Goal: Task Accomplishment & Management: Manage account settings

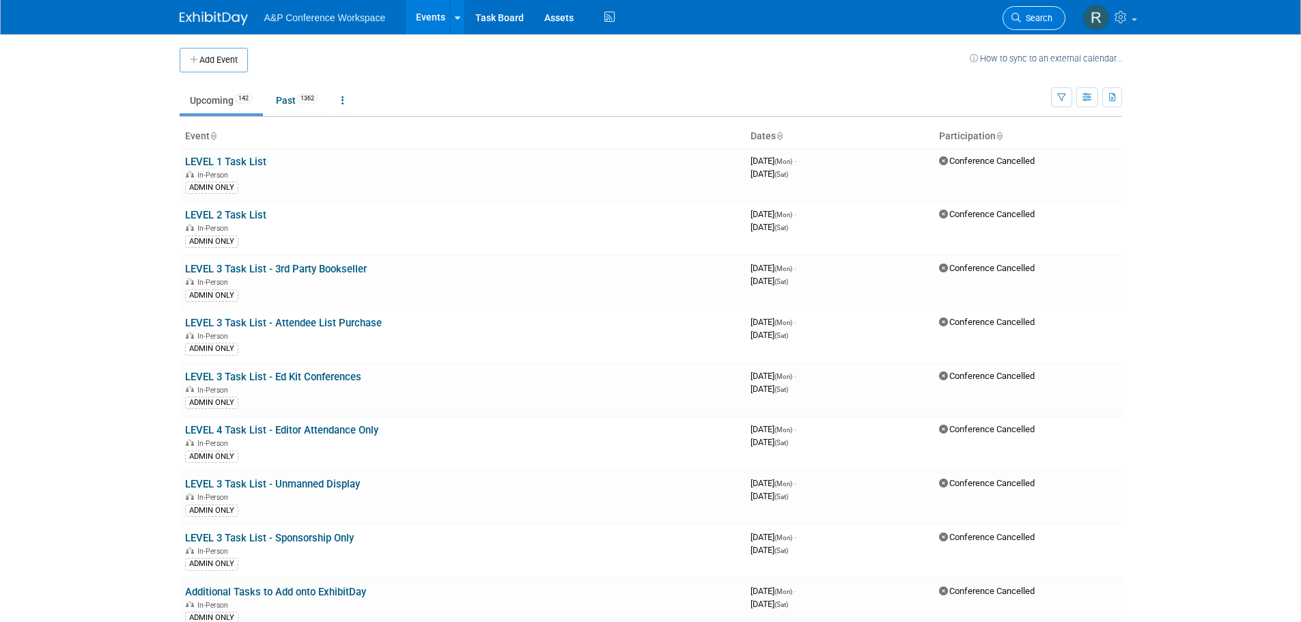
click at [1035, 24] on link "Search" at bounding box center [1034, 18] width 63 height 24
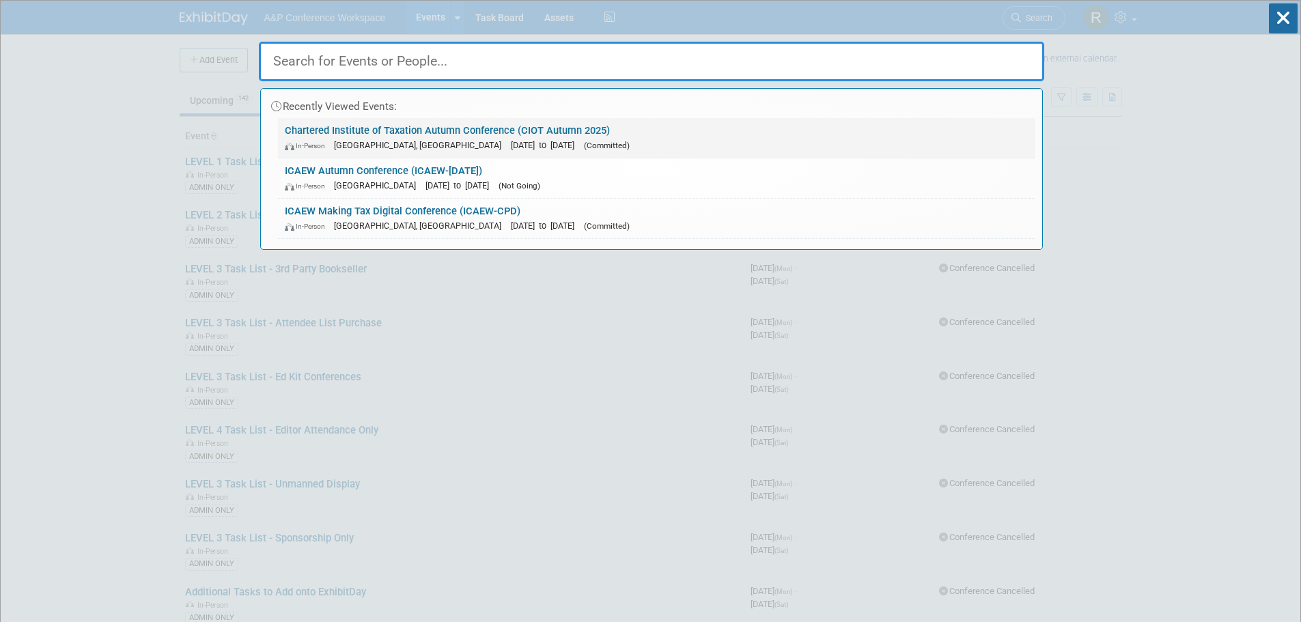
click at [511, 141] on span "[DATE] to [DATE]" at bounding box center [546, 145] width 70 height 10
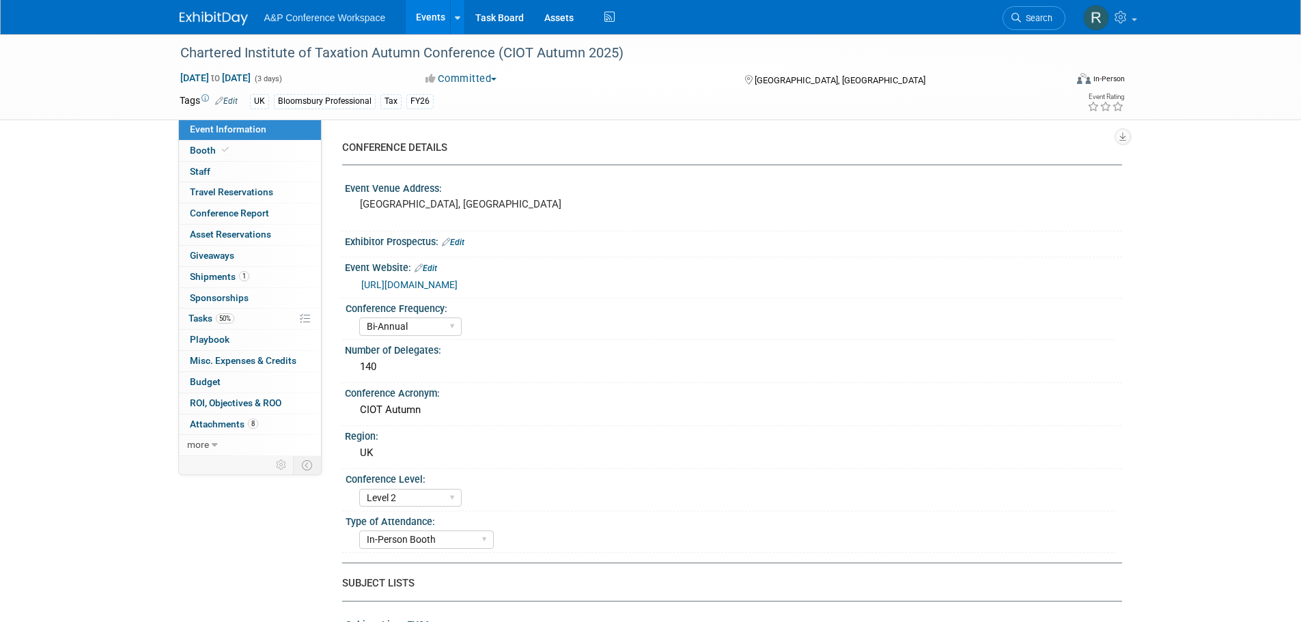
select select "Bi-Annual"
select select "Level 2"
select select "In-Person Booth"
select select "Tax & Accounting"
select select "Bloomsbury Professional"
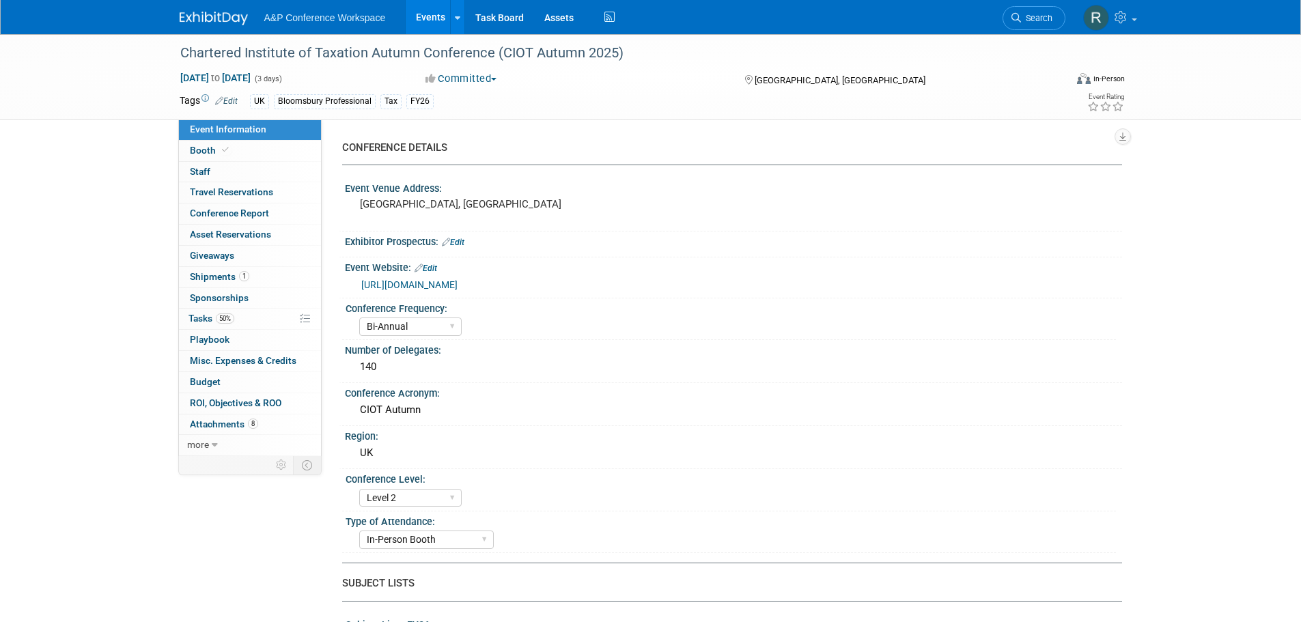
select select "Matt Hambridge"
select select "Louise Morgan"
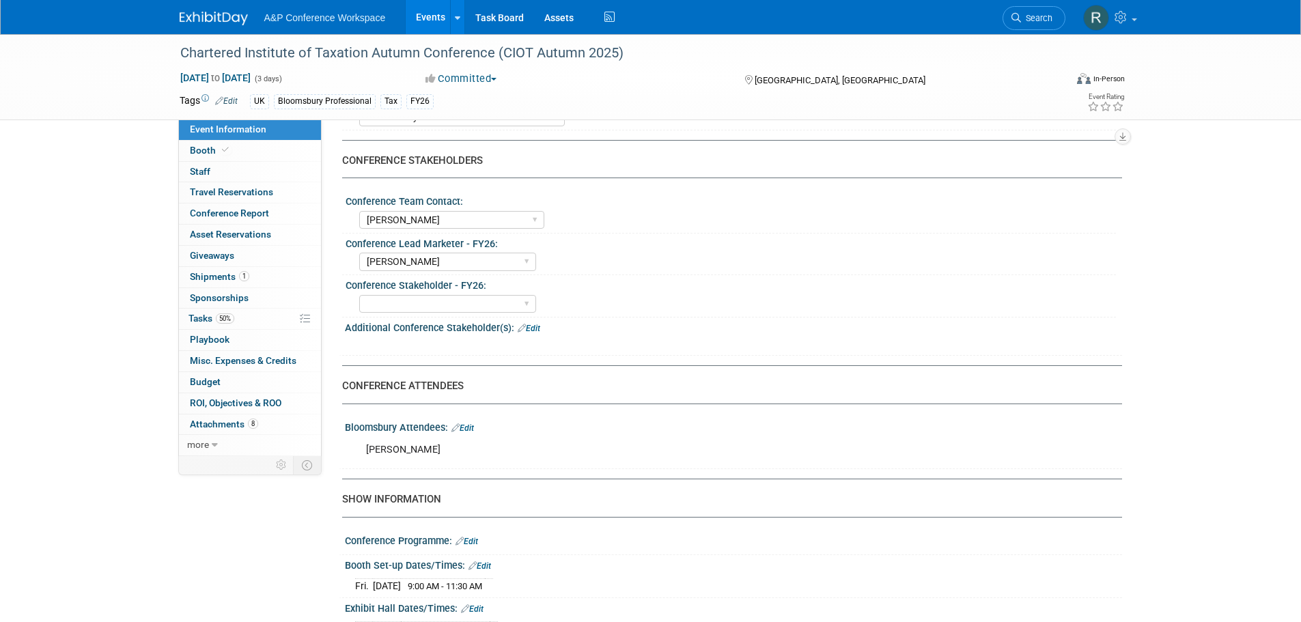
scroll to position [615, 0]
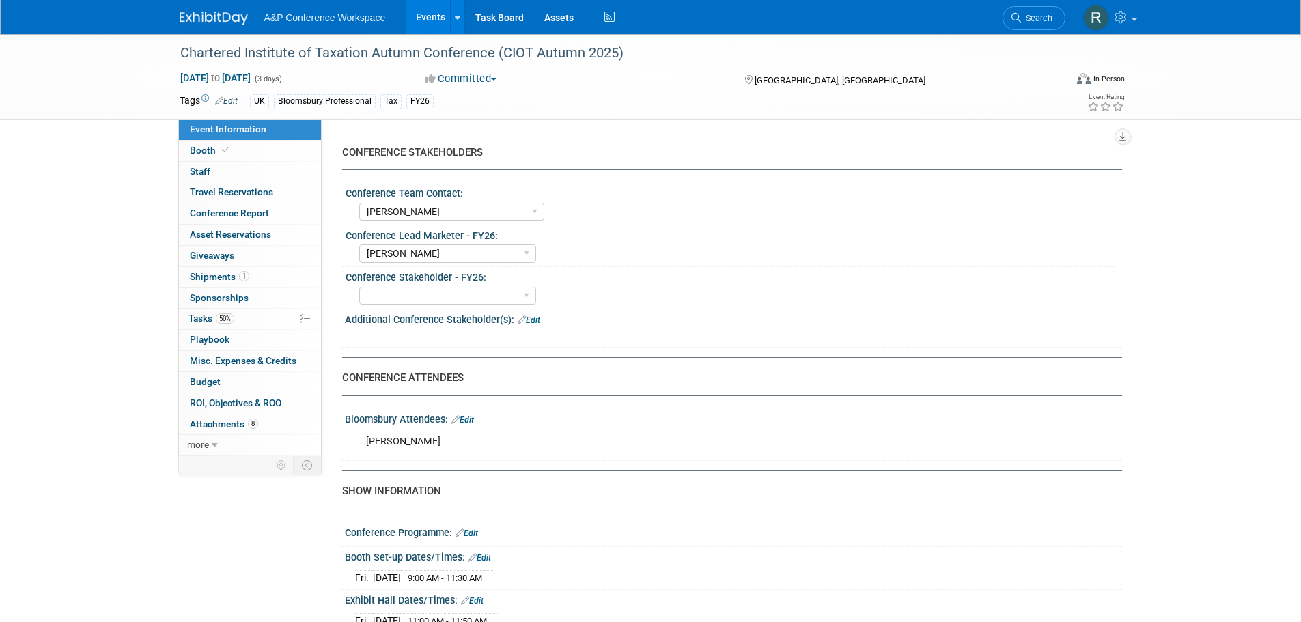
click at [471, 417] on link "Edit" at bounding box center [463, 420] width 23 height 10
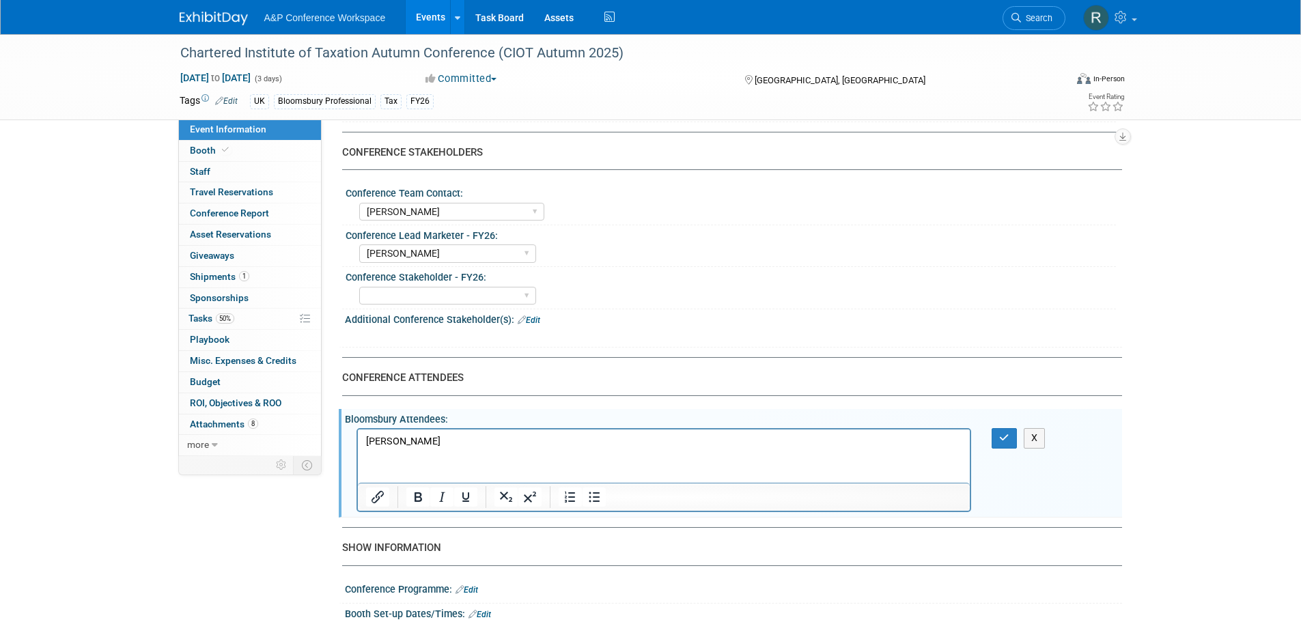
scroll to position [0, 0]
click at [385, 449] on html "Dave Wright" at bounding box center [663, 439] width 613 height 19
click at [442, 444] on p "Dave Wright" at bounding box center [663, 442] width 597 height 14
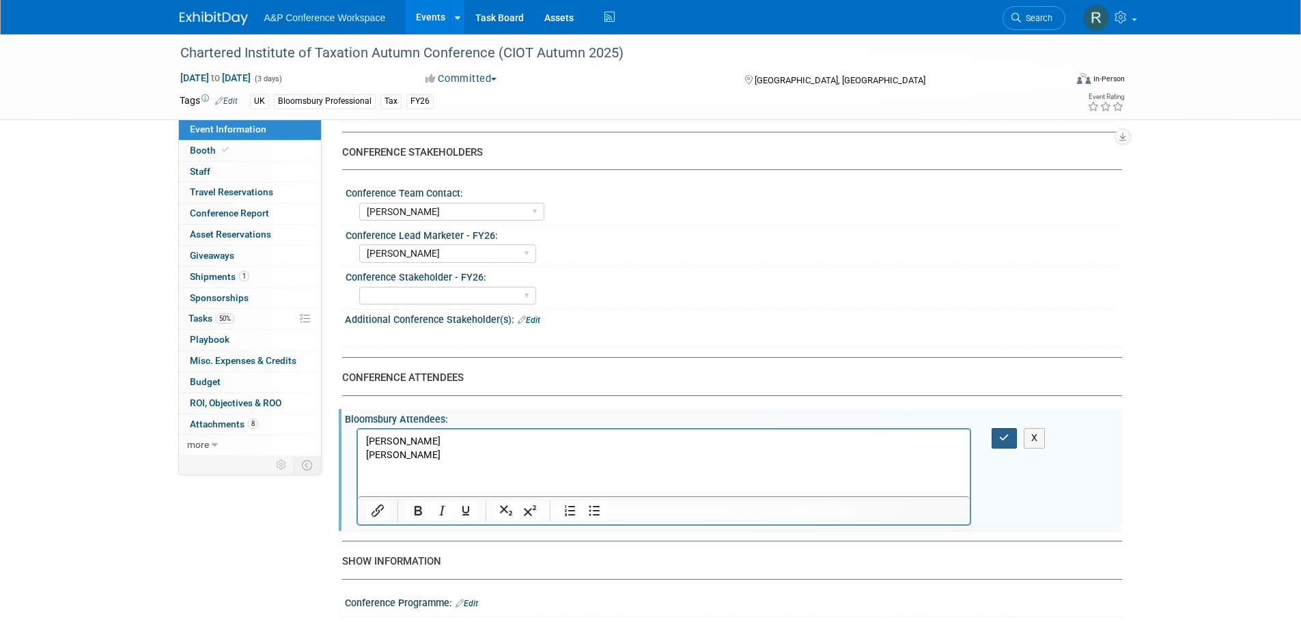
click at [1004, 443] on icon "button" at bounding box center [1004, 438] width 10 height 10
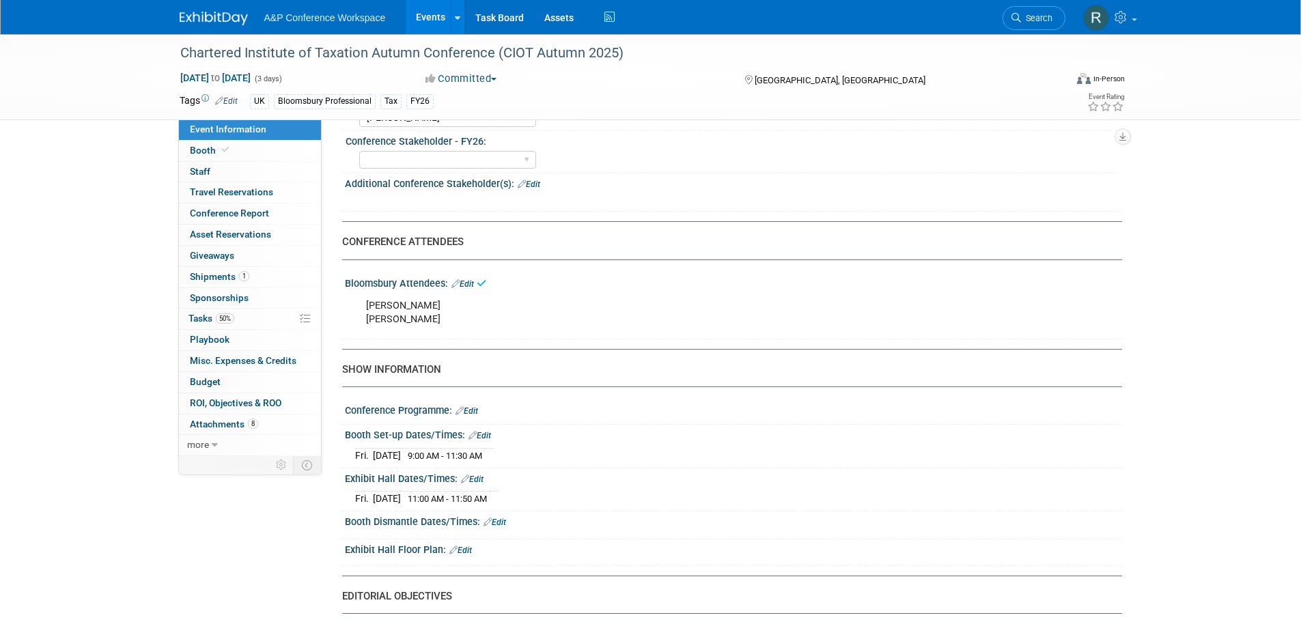
scroll to position [751, 0]
click at [261, 318] on link "50% Tasks 50%" at bounding box center [250, 319] width 142 height 20
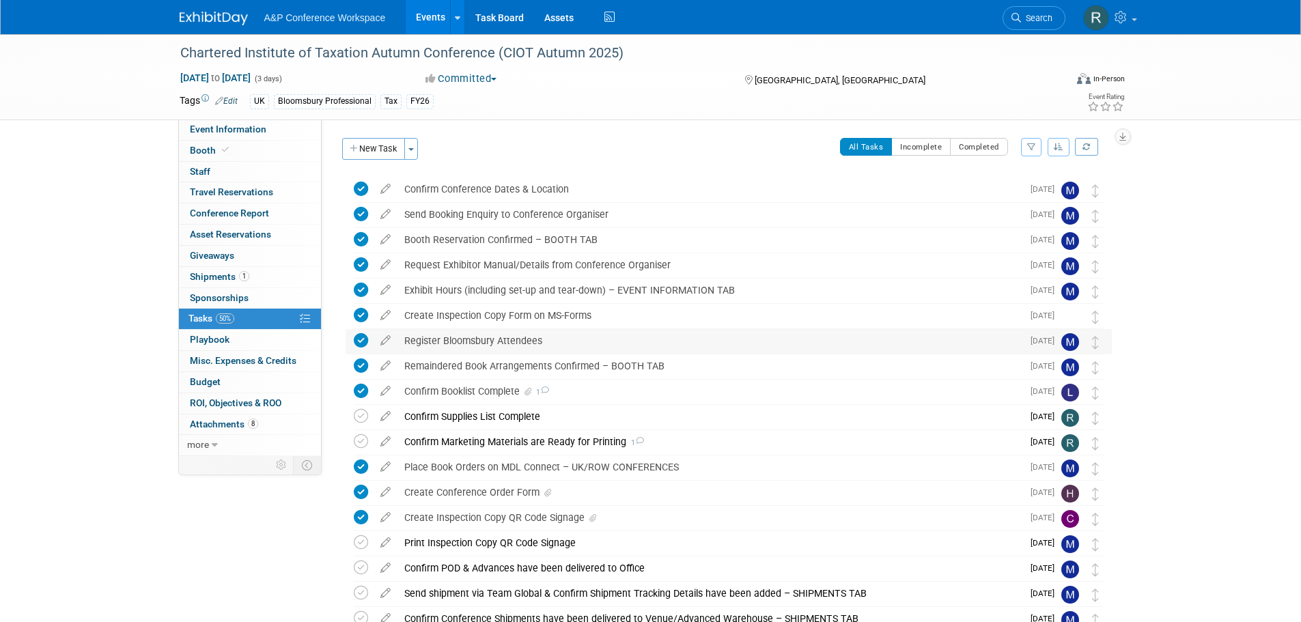
scroll to position [68, 0]
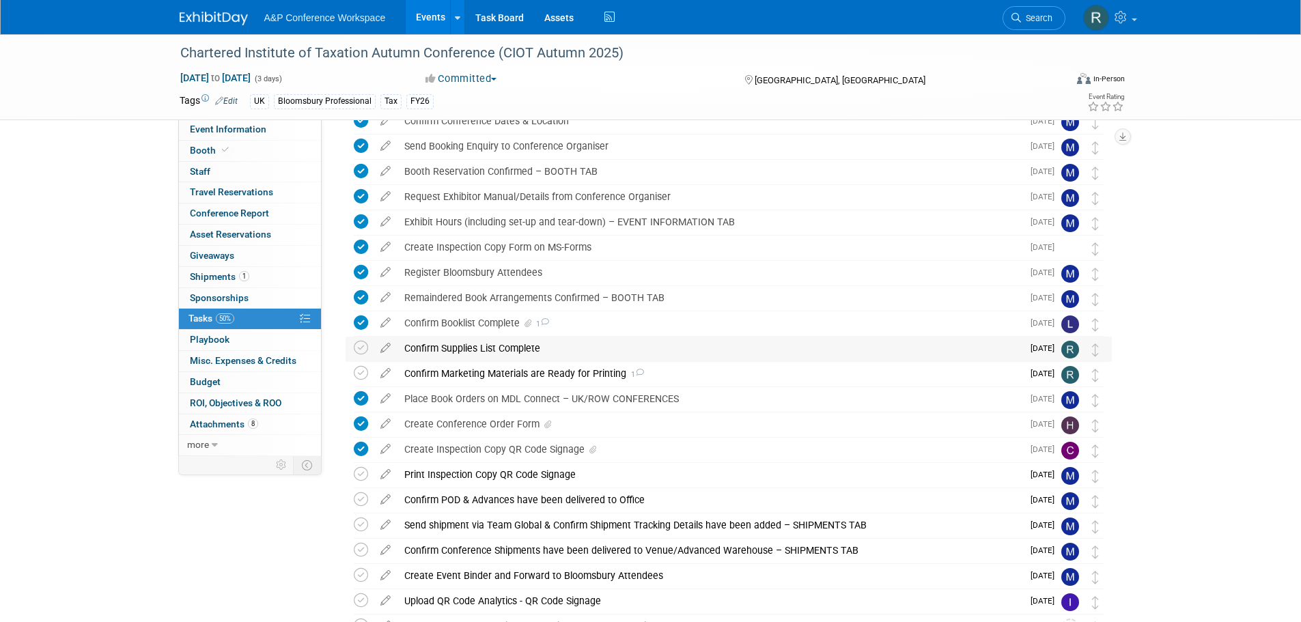
click at [529, 346] on div "Confirm Supplies List Complete" at bounding box center [710, 348] width 625 height 23
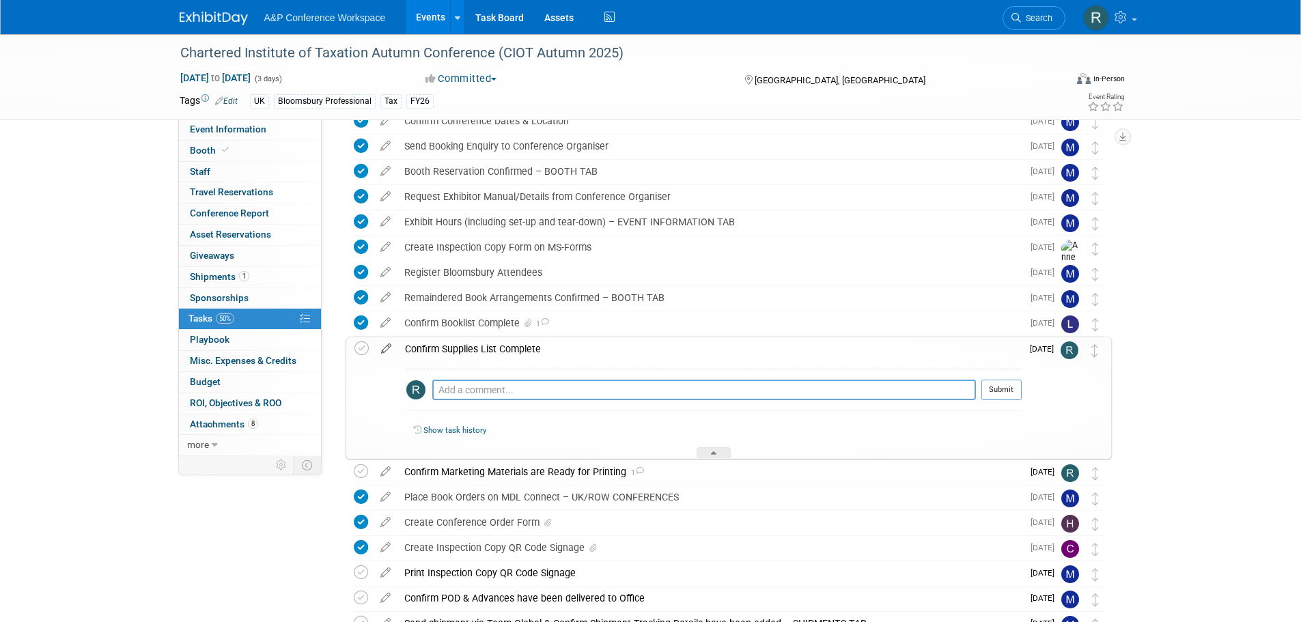
click at [383, 346] on icon at bounding box center [386, 345] width 24 height 17
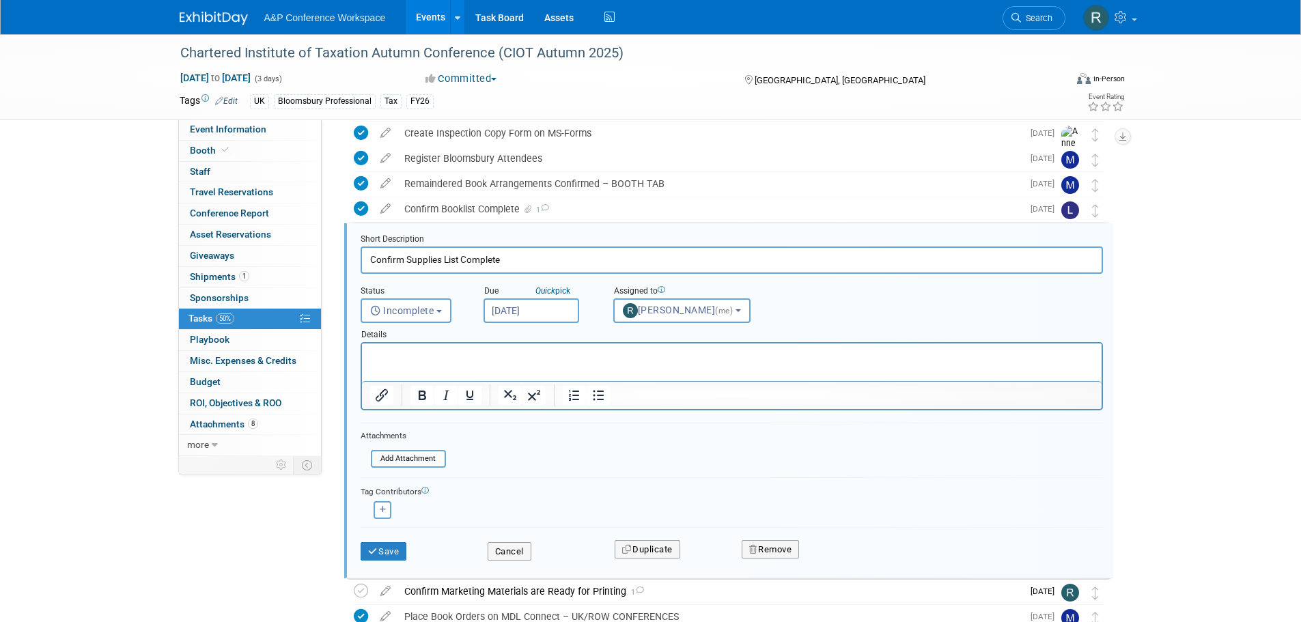
scroll to position [206, 0]
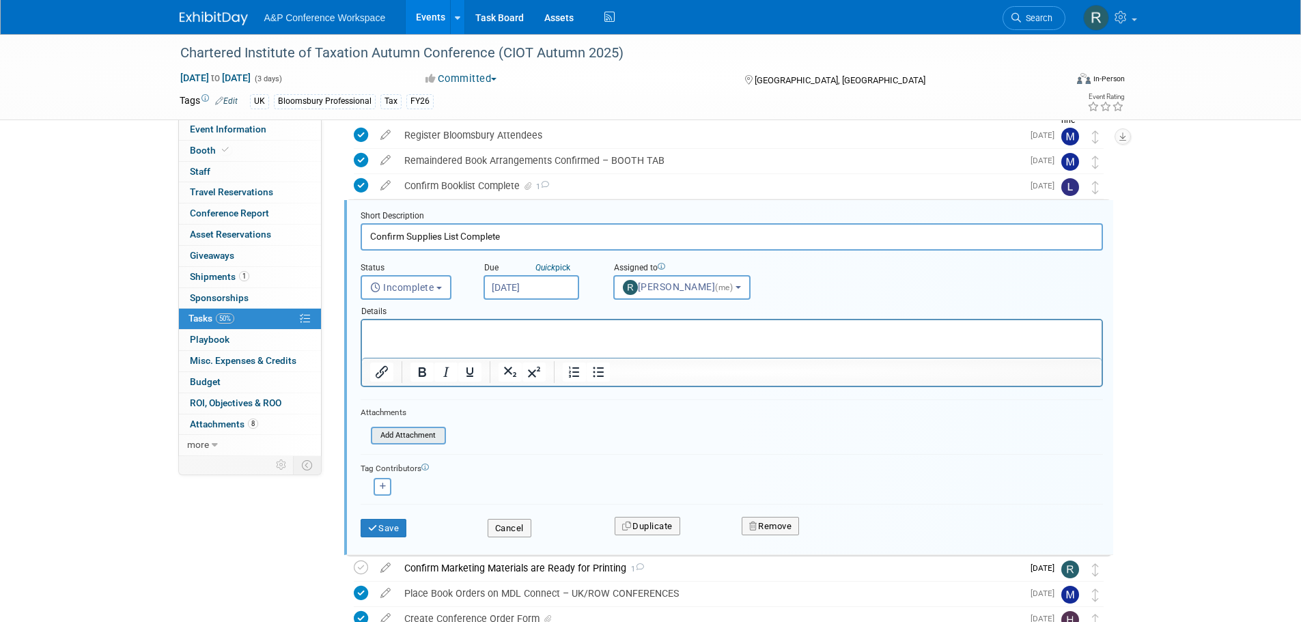
click at [398, 439] on input "file" at bounding box center [374, 435] width 139 height 15
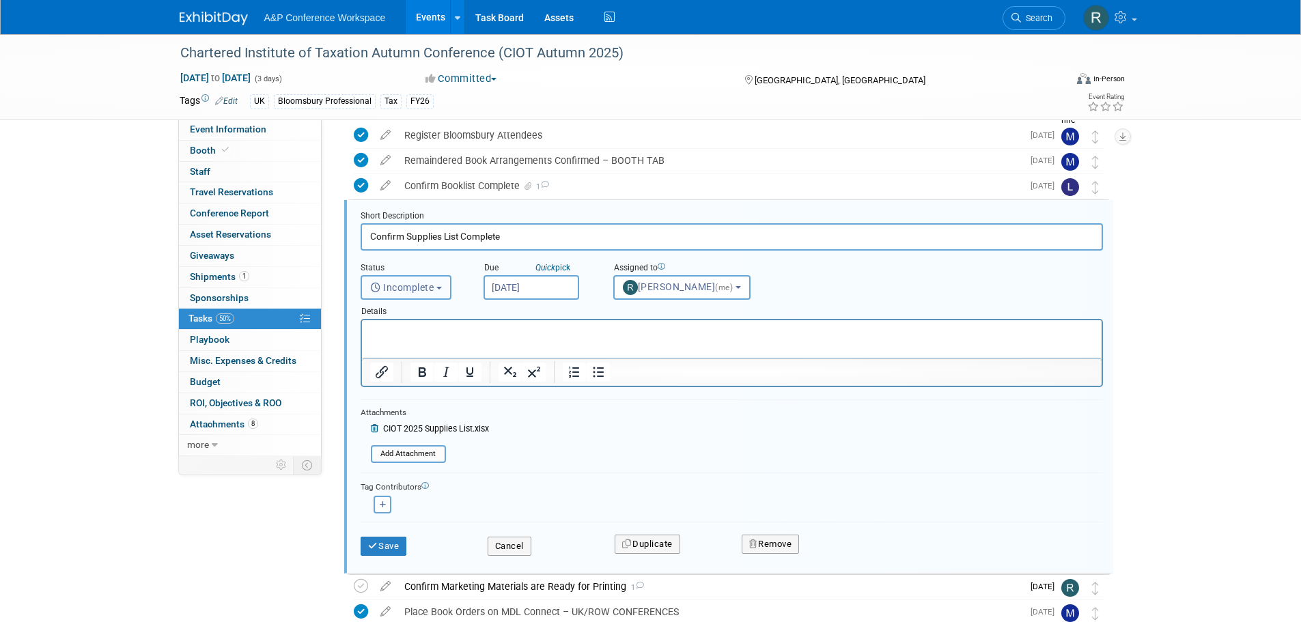
click at [433, 284] on span "Incomplete" at bounding box center [402, 287] width 64 height 11
click at [425, 346] on label "Completed" at bounding box center [405, 346] width 74 height 22
click at [363, 346] on input "Completed" at bounding box center [359, 344] width 9 height 9
select select "3"
click at [457, 337] on p "Rich Text Area. Press ALT-0 for help." at bounding box center [732, 332] width 724 height 13
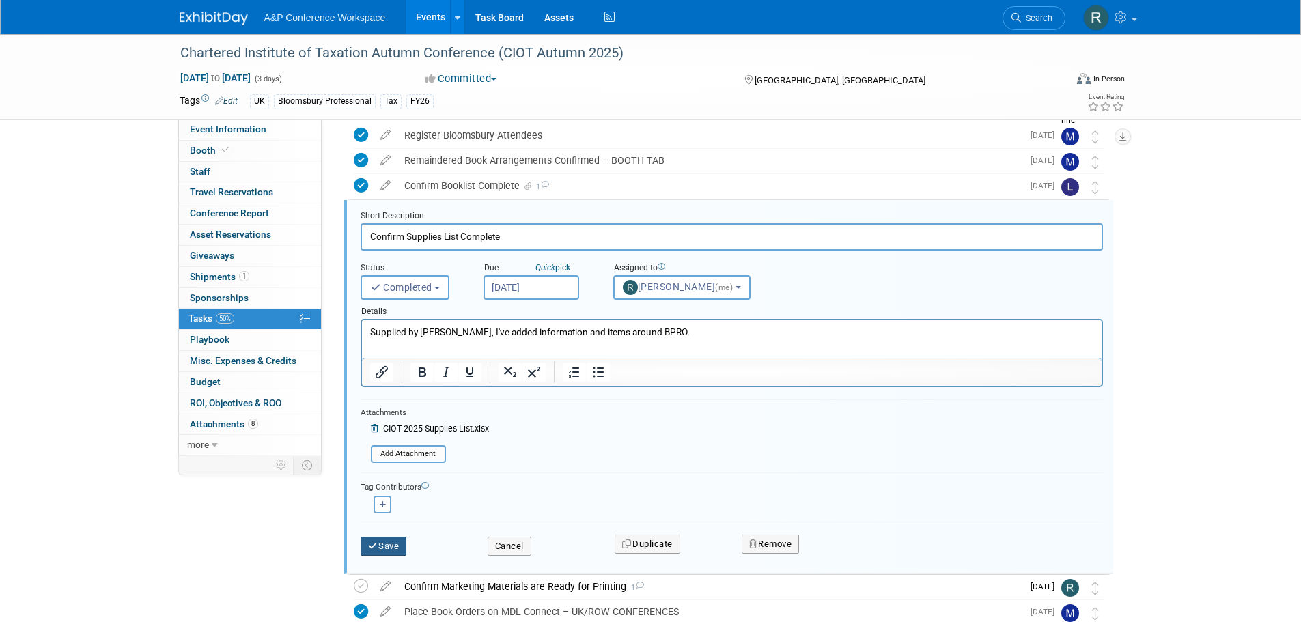
click at [388, 546] on button "Save" at bounding box center [384, 546] width 46 height 19
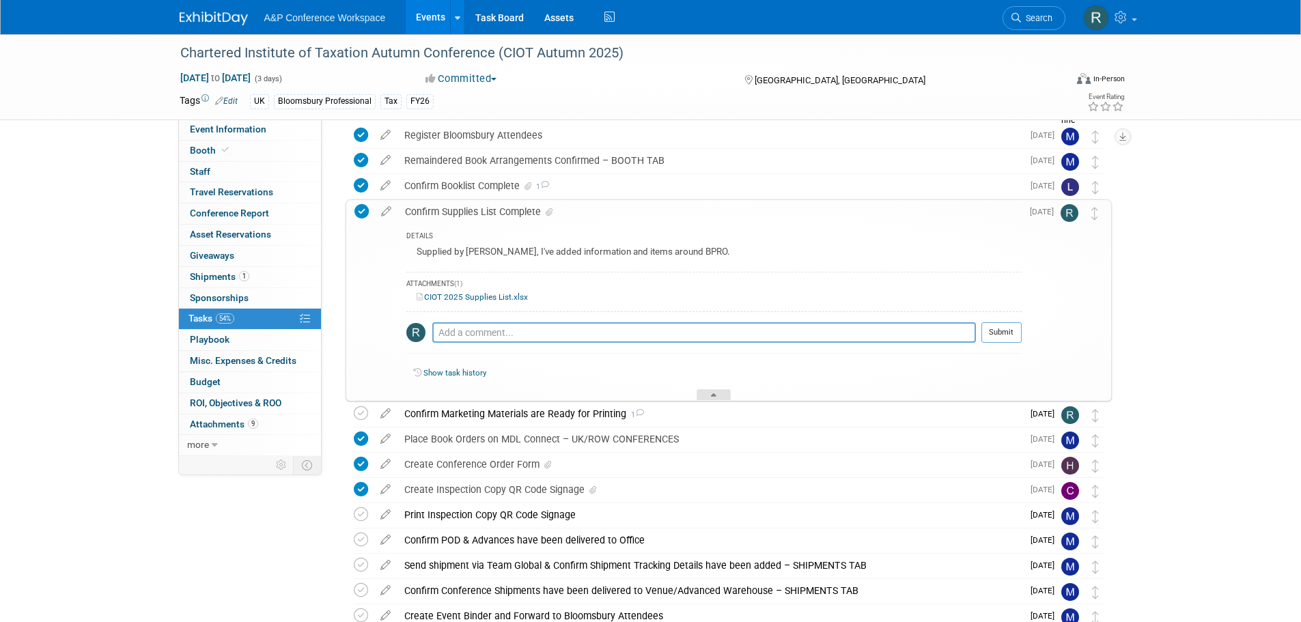
click at [721, 398] on div at bounding box center [714, 395] width 34 height 12
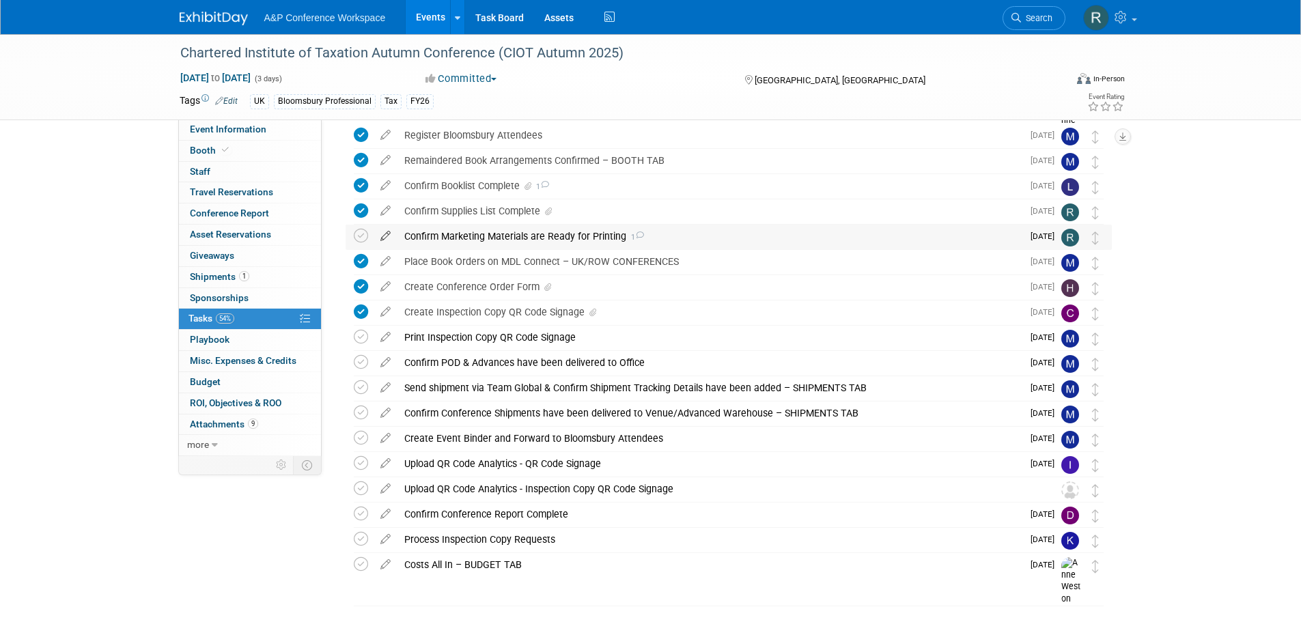
click at [386, 235] on icon at bounding box center [386, 233] width 24 height 17
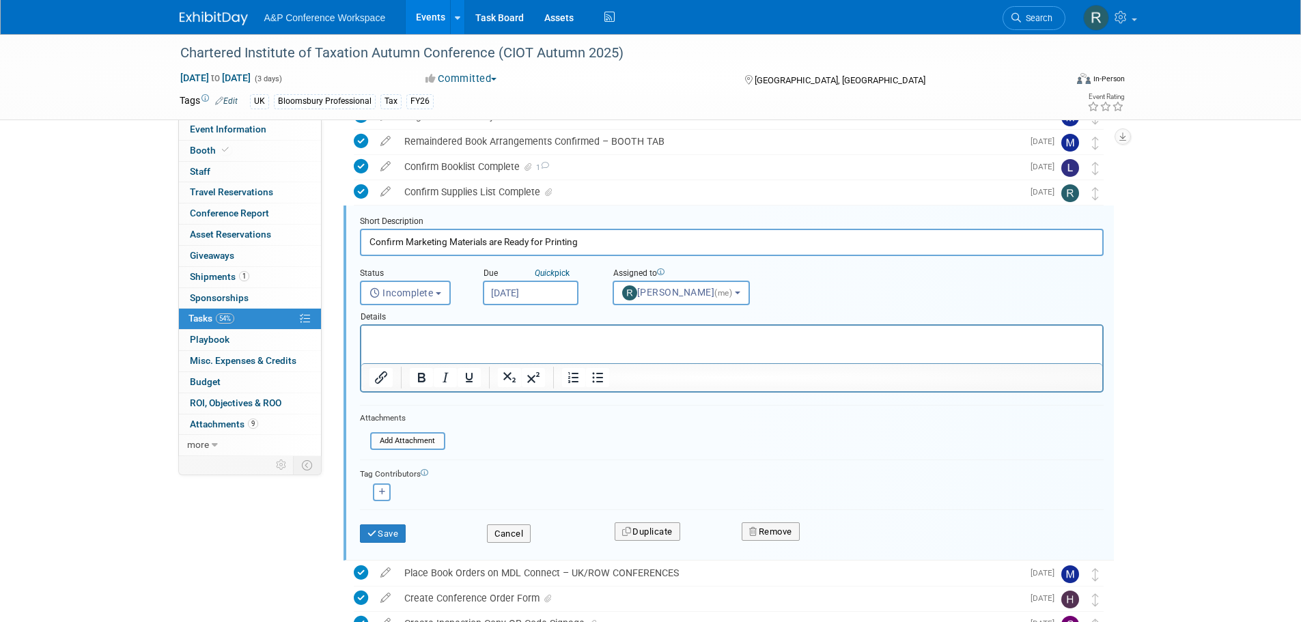
scroll to position [230, 0]
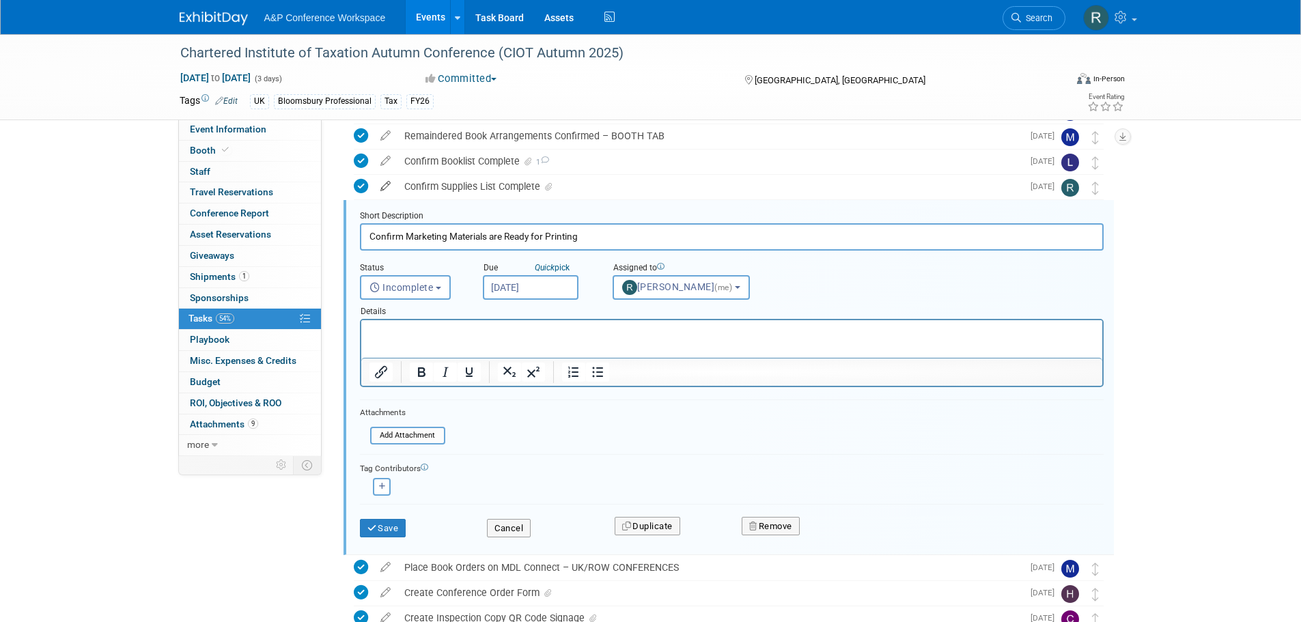
click at [387, 185] on icon at bounding box center [386, 183] width 24 height 17
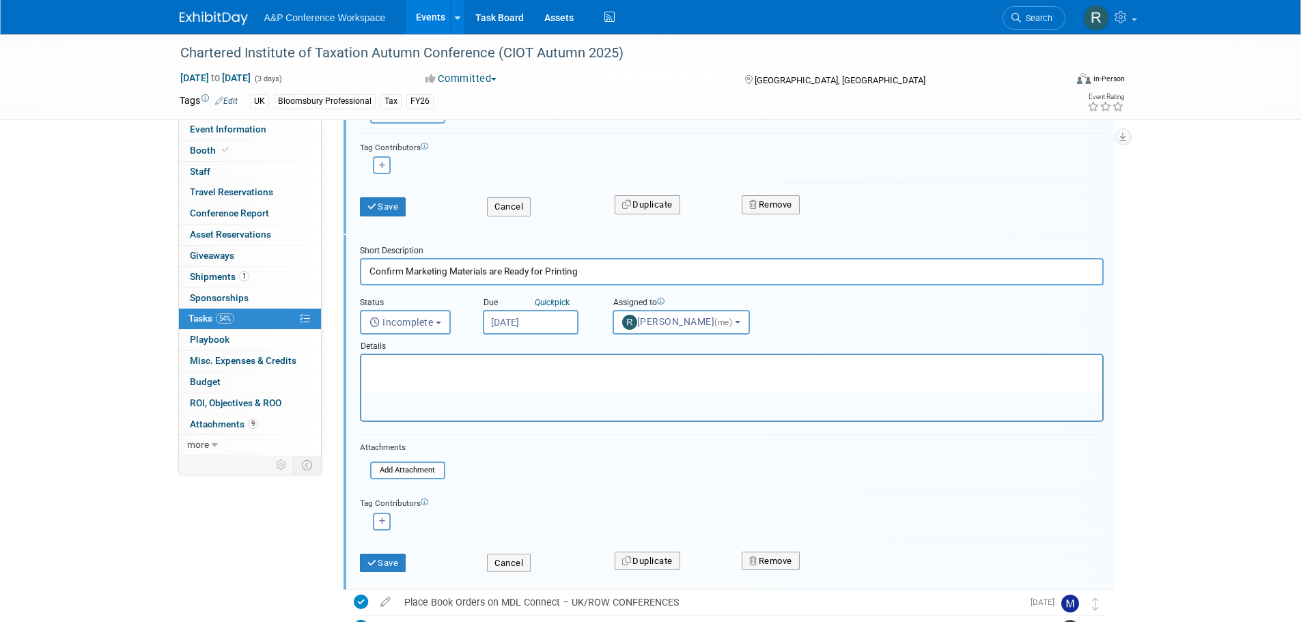
scroll to position [547, 0]
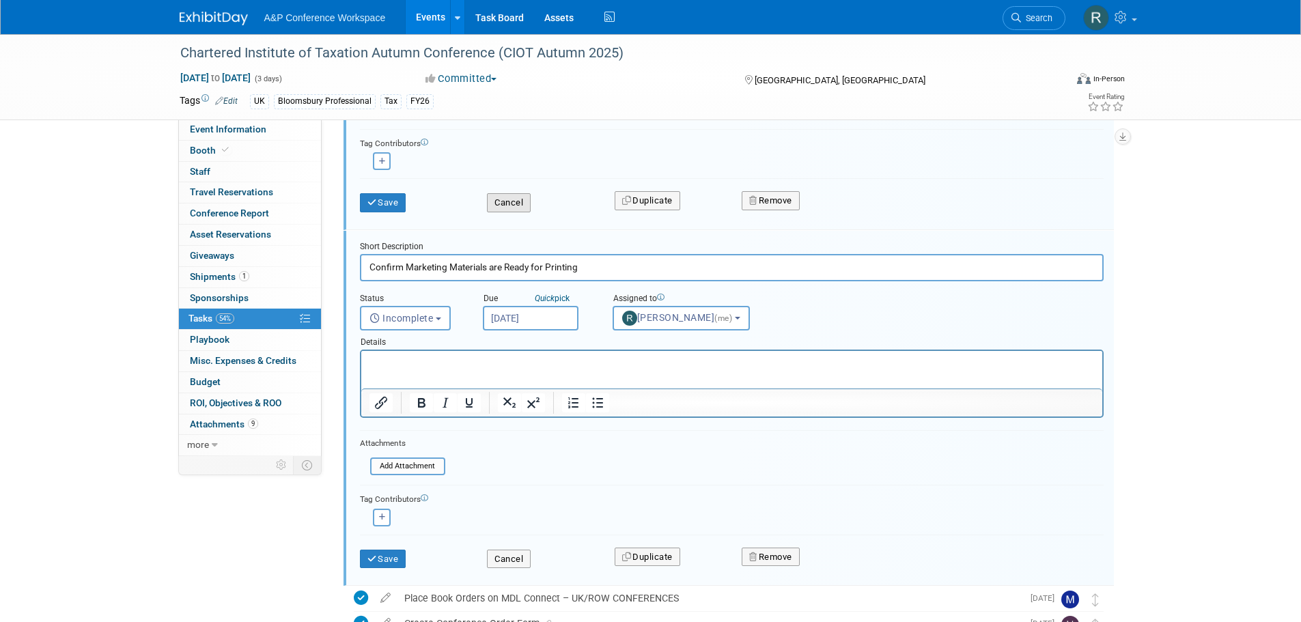
click at [514, 204] on button "Cancel" at bounding box center [509, 202] width 44 height 19
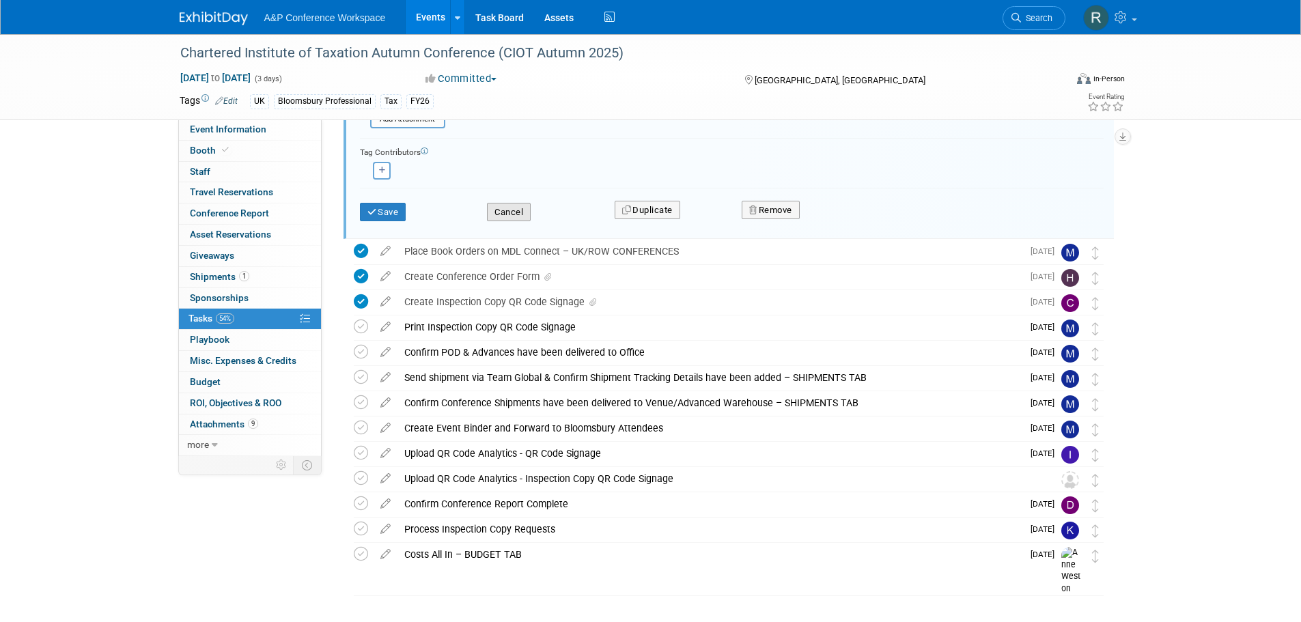
click at [516, 207] on button "Cancel" at bounding box center [509, 212] width 44 height 19
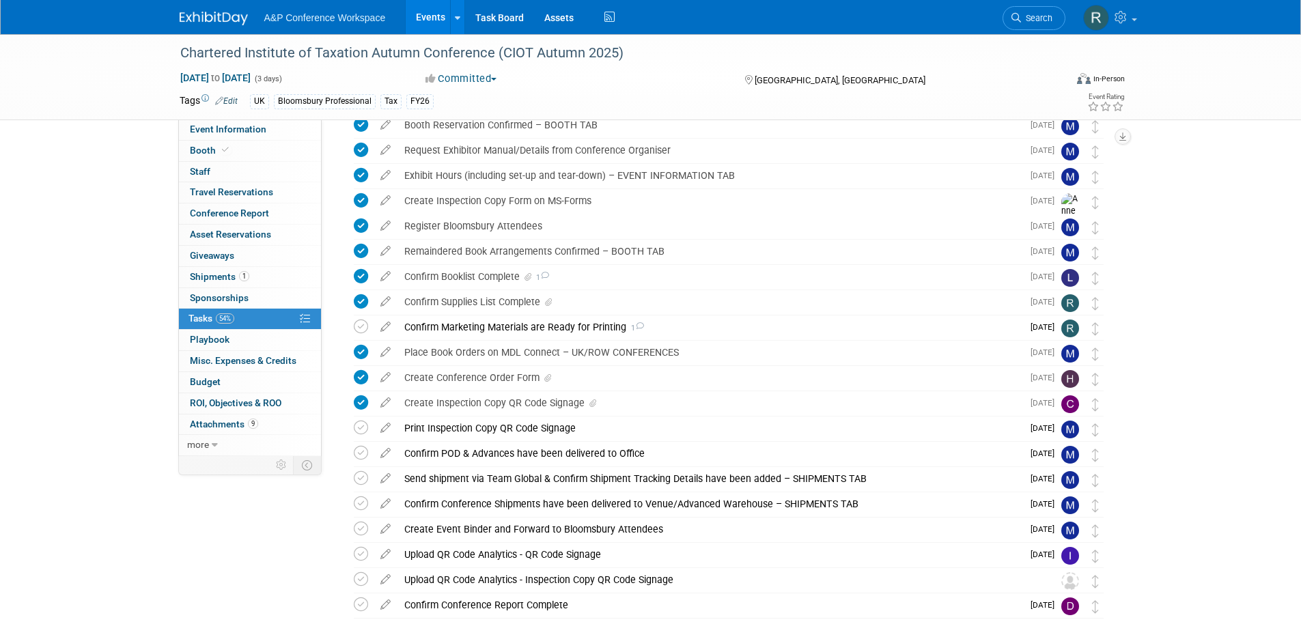
scroll to position [109, 0]
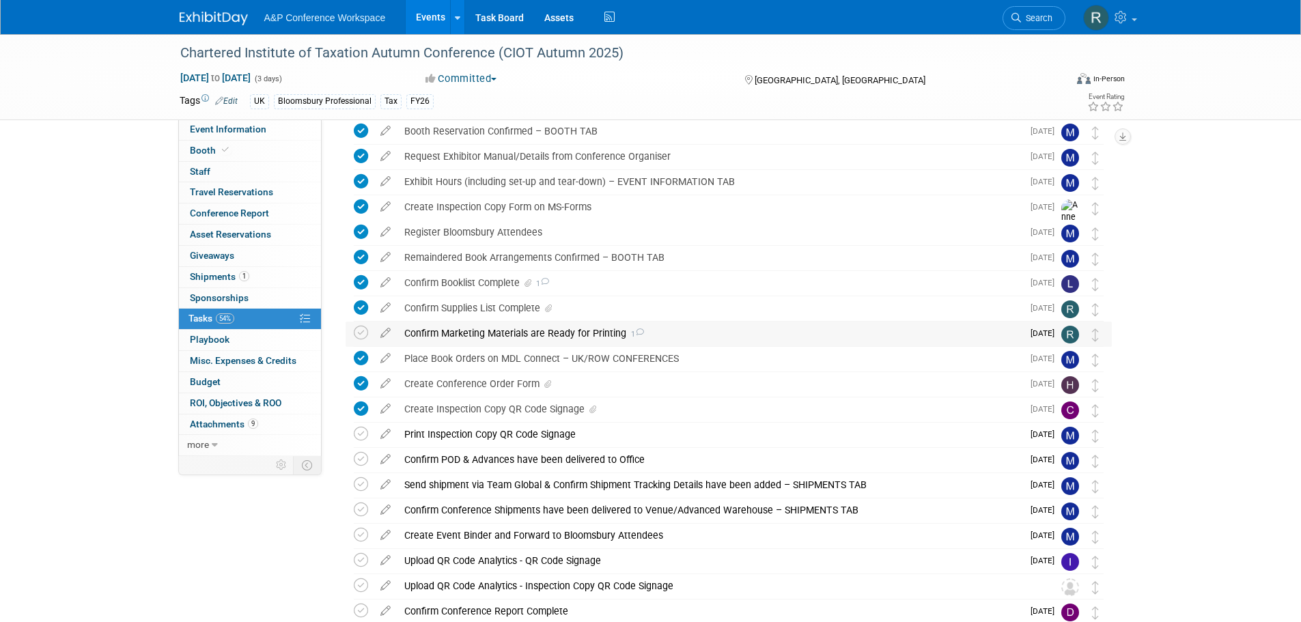
click at [641, 332] on icon at bounding box center [639, 333] width 9 height 8
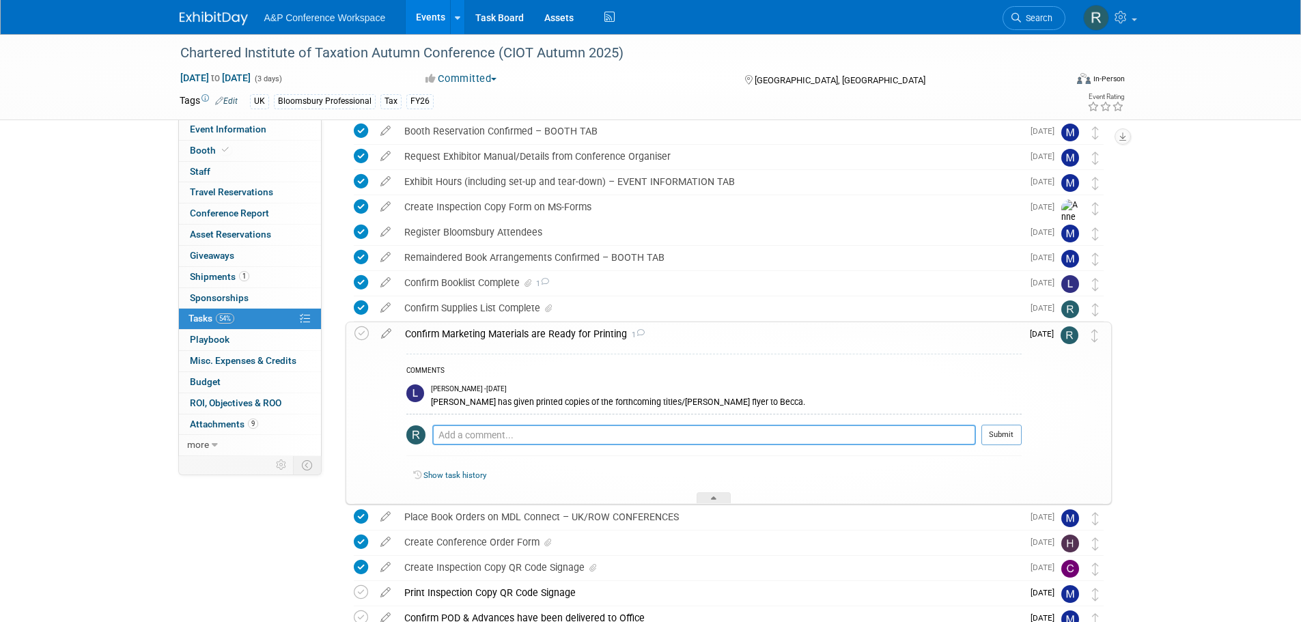
click at [699, 432] on textarea at bounding box center [704, 435] width 544 height 20
type textarea "Abbie designing business cards for Online Catalogues to be printed"
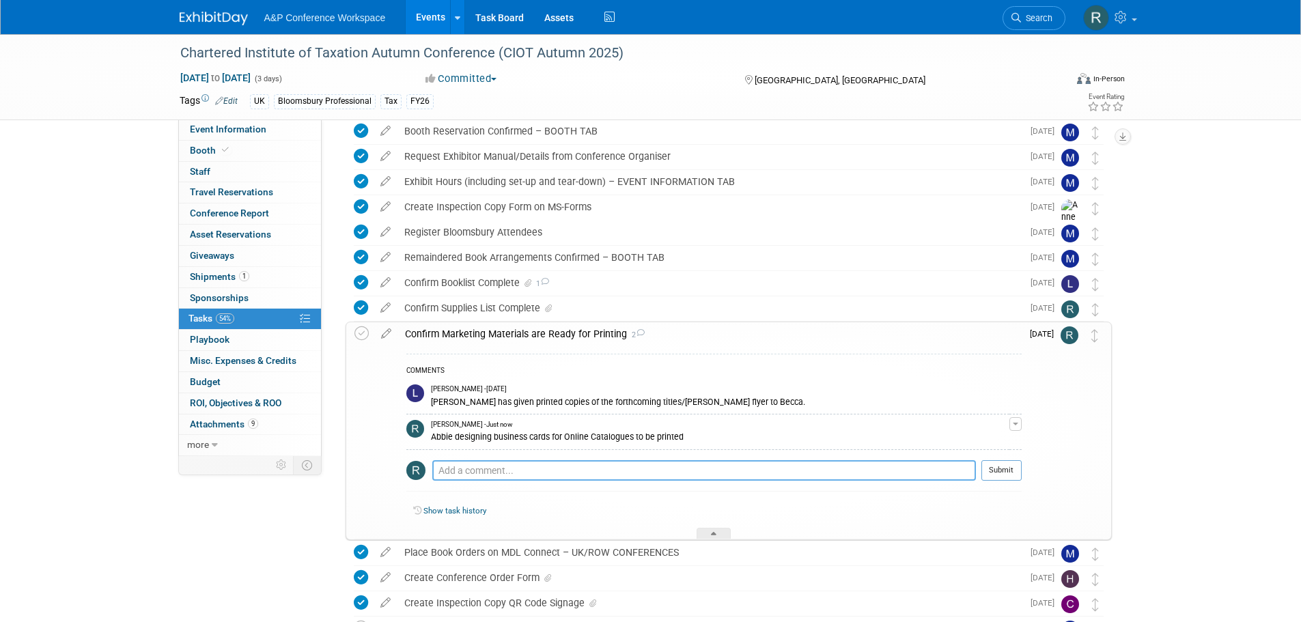
click at [740, 462] on textarea at bounding box center [704, 470] width 544 height 20
type textarea "Becca creating video for BPRO site and tax portfolio"
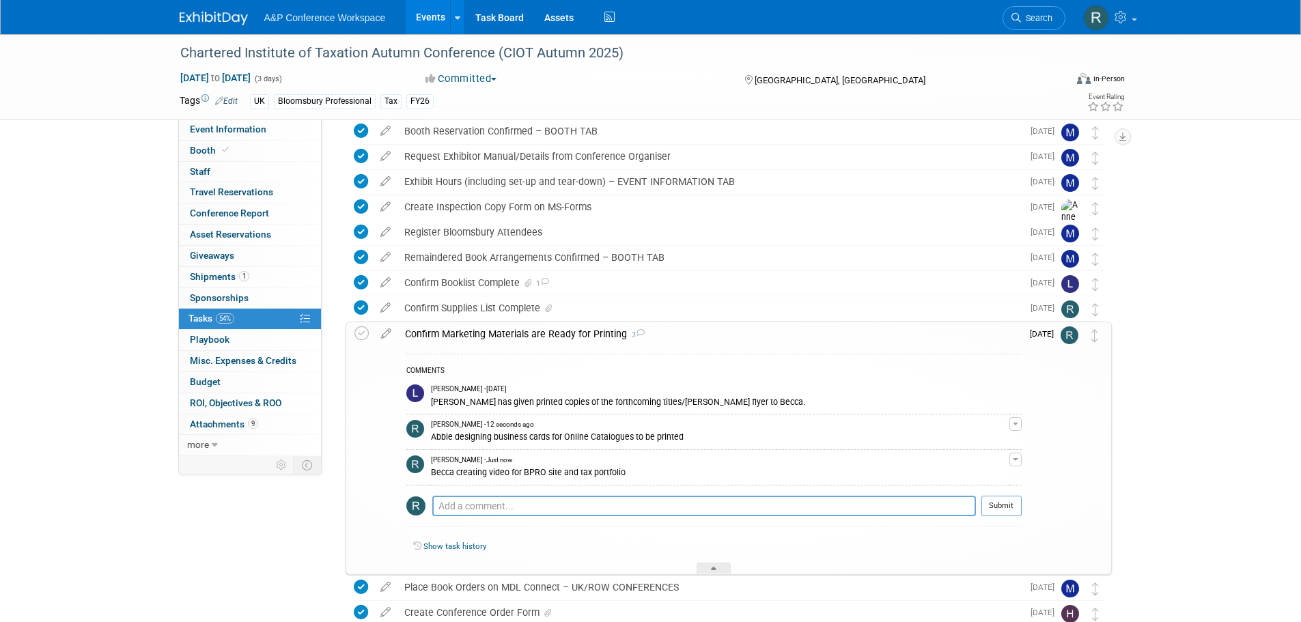
click at [1145, 391] on div "Chartered Institute of Taxation Autumn Conference (CIOT Autumn 2025) Sep 19, 20…" at bounding box center [650, 457] width 1301 height 1062
click at [710, 568] on div at bounding box center [714, 569] width 34 height 12
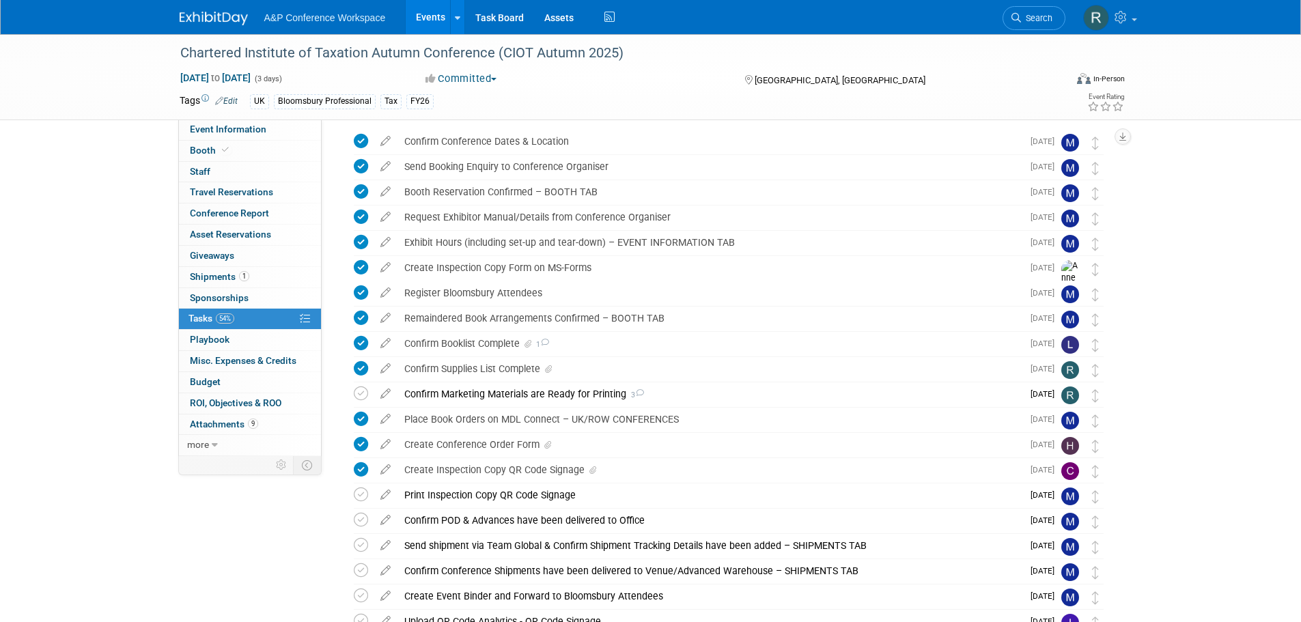
scroll to position [40, 0]
